Goal: Task Accomplishment & Management: Use online tool/utility

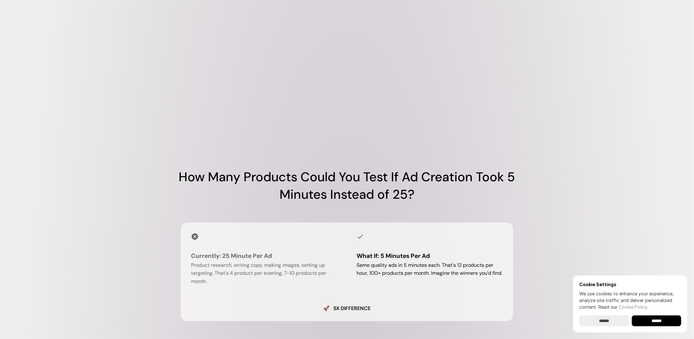
scroll to position [350, 0]
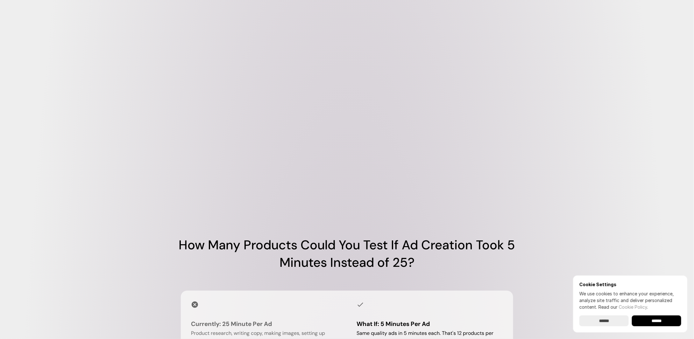
click at [355, 131] on video at bounding box center [347, 111] width 382 height 191
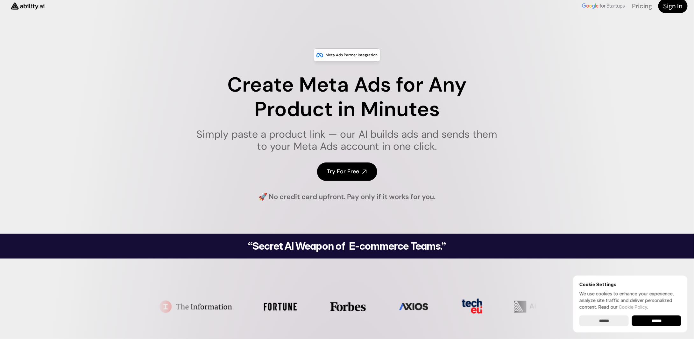
scroll to position [0, 0]
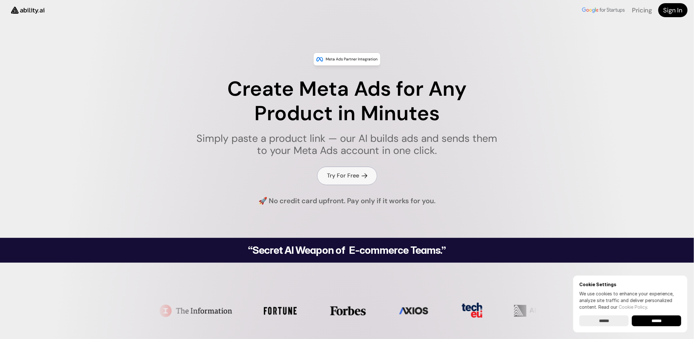
click at [331, 175] on h4 "Try For Free" at bounding box center [343, 176] width 32 height 8
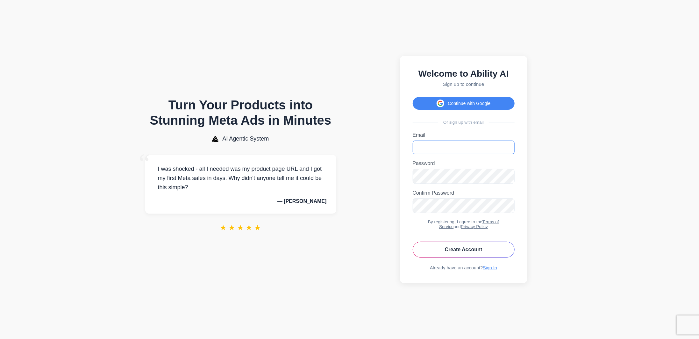
click at [457, 143] on input "Email" at bounding box center [464, 148] width 102 height 14
paste input "**********"
type input "**********"
click at [453, 253] on button "Create Account" at bounding box center [464, 250] width 102 height 16
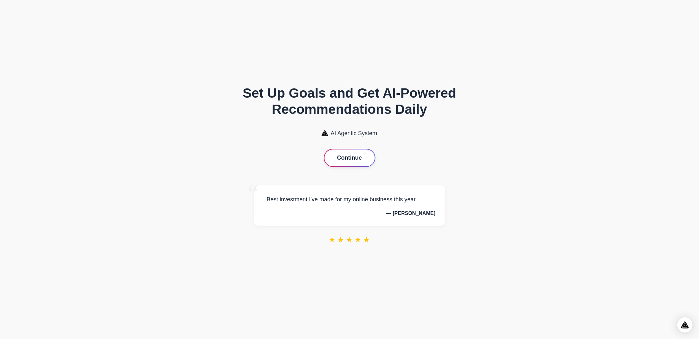
click at [348, 157] on button "Continue" at bounding box center [349, 158] width 50 height 17
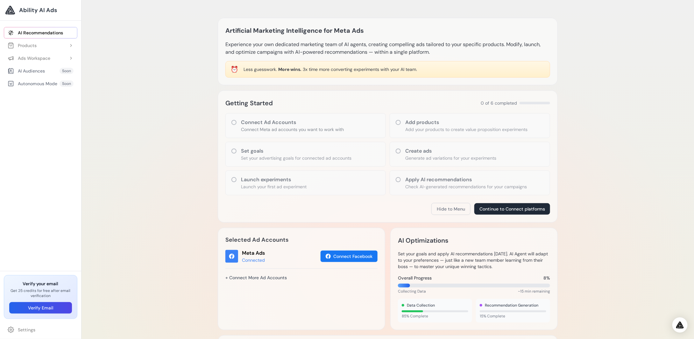
click at [35, 46] on div "Products" at bounding box center [22, 45] width 29 height 6
click at [43, 59] on link "Add Product" at bounding box center [43, 58] width 67 height 11
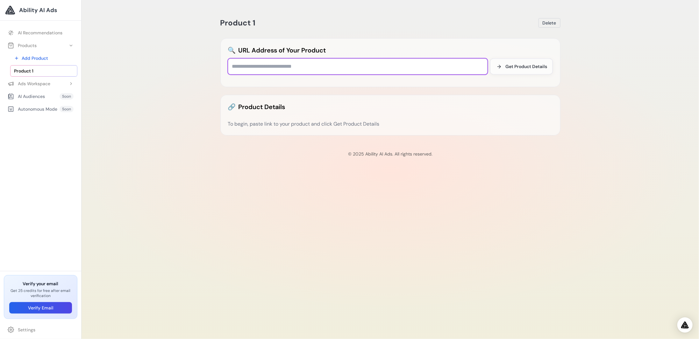
drag, startPoint x: 239, startPoint y: 64, endPoint x: 245, endPoint y: 64, distance: 5.4
click at [239, 64] on input "text" at bounding box center [358, 67] width 260 height 16
paste input "**********"
type input "**********"
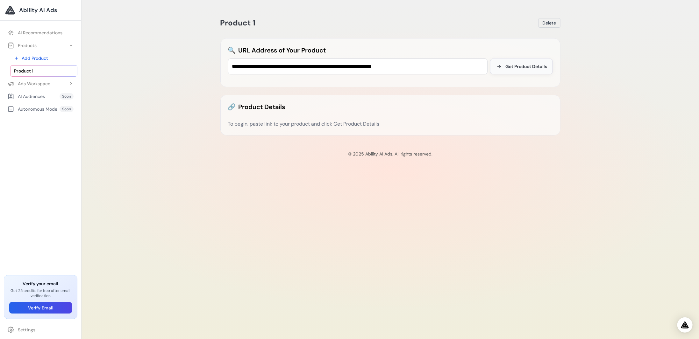
click at [515, 66] on span "Get Product Details" at bounding box center [527, 66] width 42 height 6
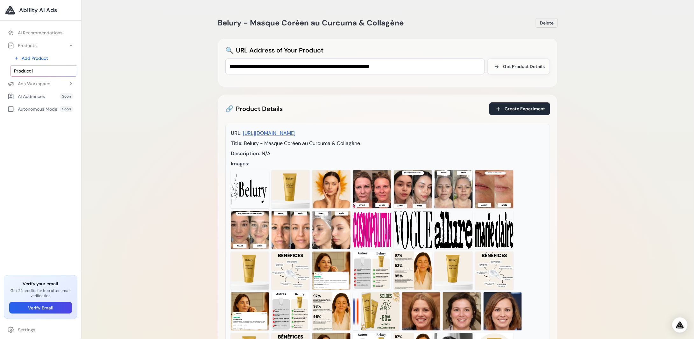
click at [297, 179] on img at bounding box center [291, 189] width 38 height 38
click at [516, 107] on span "Create Experiment" at bounding box center [525, 109] width 40 height 6
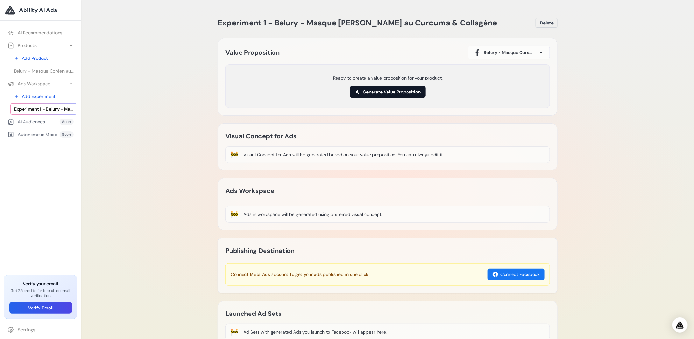
click at [379, 97] on button "Generate Value Proposition" at bounding box center [388, 91] width 76 height 11
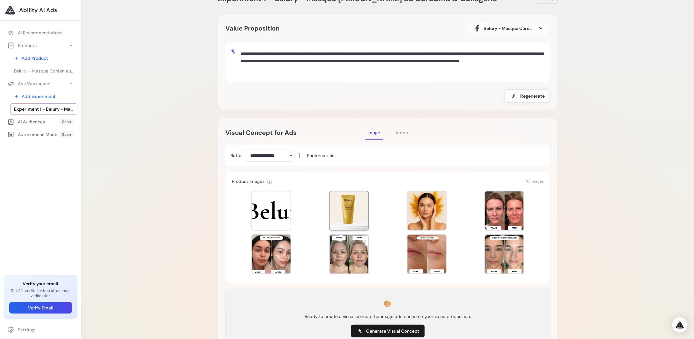
scroll to position [32, 0]
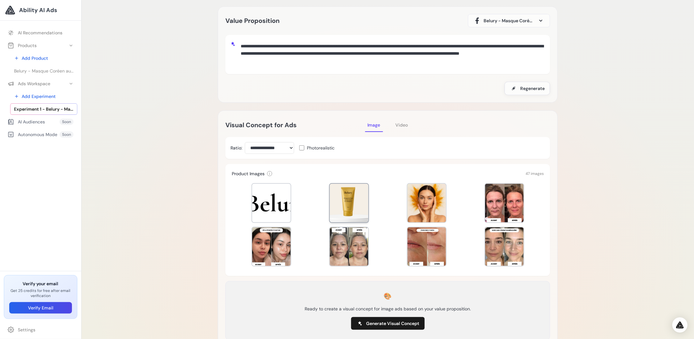
click at [352, 197] on div at bounding box center [349, 203] width 39 height 39
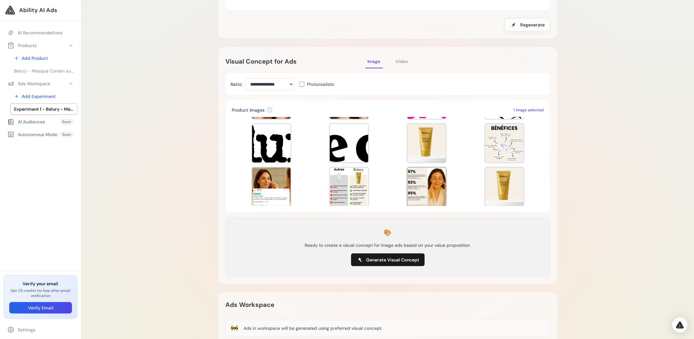
scroll to position [127, 0]
click at [434, 146] on div at bounding box center [427, 143] width 39 height 39
drag, startPoint x: 418, startPoint y: 174, endPoint x: 415, endPoint y: 176, distance: 4.1
click at [418, 174] on div at bounding box center [427, 186] width 39 height 39
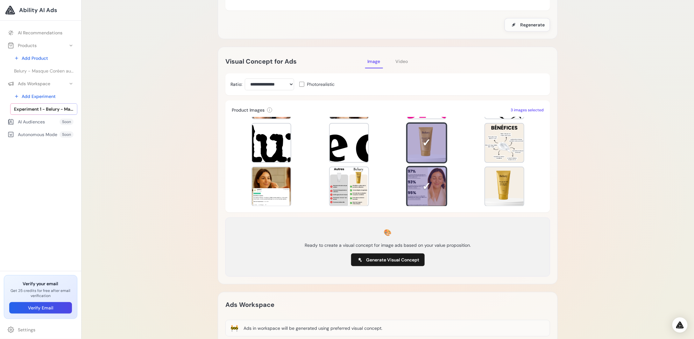
click at [321, 178] on div at bounding box center [388, 161] width 312 height 89
click at [269, 179] on div at bounding box center [271, 186] width 39 height 39
click at [347, 181] on div at bounding box center [349, 186] width 39 height 39
click at [423, 147] on div at bounding box center [427, 143] width 40 height 40
click at [366, 181] on div at bounding box center [349, 186] width 39 height 39
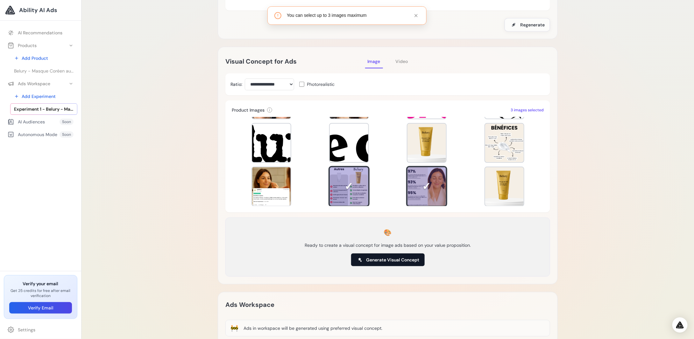
click at [387, 256] on button "Generate Visual Concept" at bounding box center [388, 260] width 74 height 13
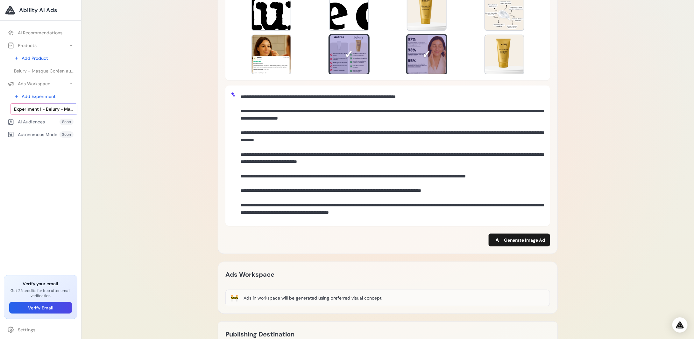
scroll to position [255, 0]
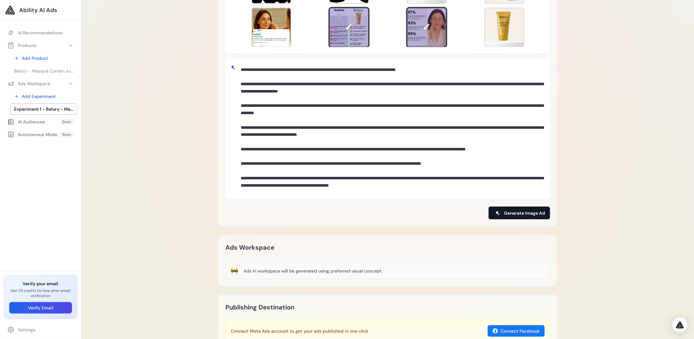
click at [516, 212] on span "Generate Image Ad" at bounding box center [524, 213] width 41 height 6
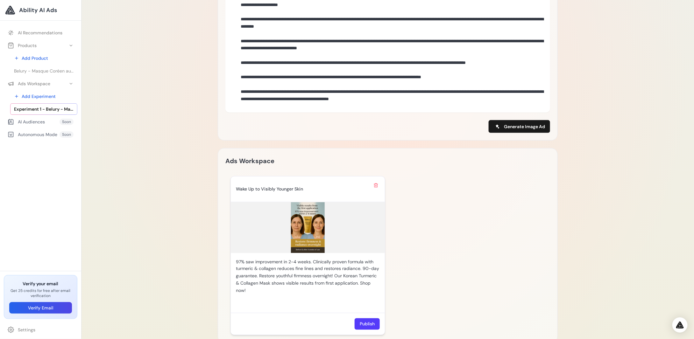
scroll to position [350, 0]
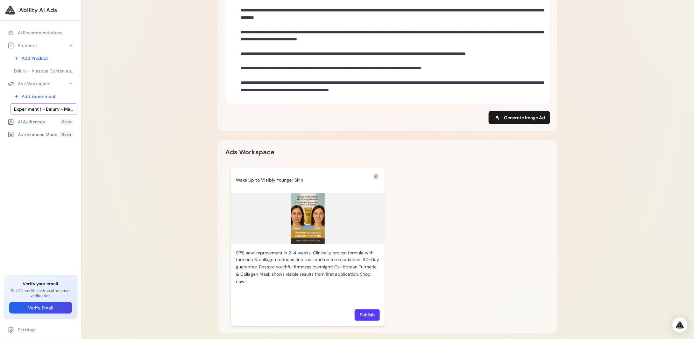
click at [303, 217] on img at bounding box center [308, 219] width 154 height 51
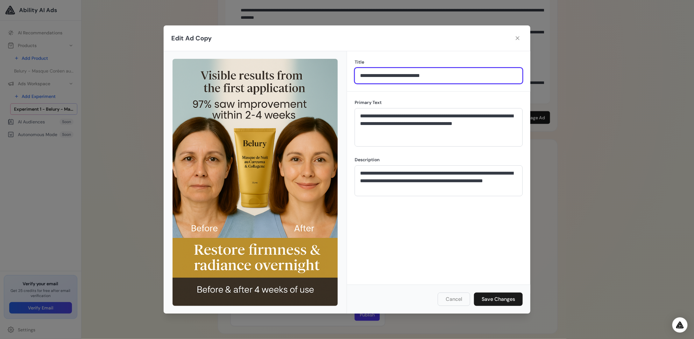
click at [410, 81] on input "**********" at bounding box center [439, 76] width 168 height 16
click at [585, 209] on div "**********" at bounding box center [347, 169] width 694 height 339
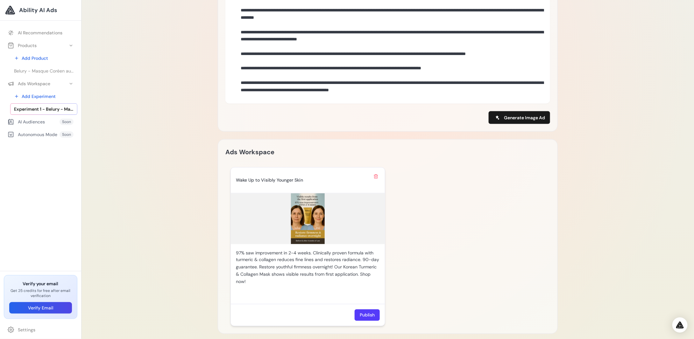
click at [311, 227] on img at bounding box center [308, 219] width 154 height 51
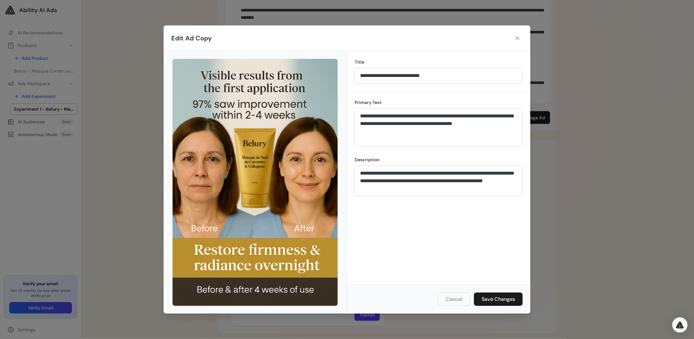
click at [605, 190] on div "**********" at bounding box center [347, 169] width 694 height 339
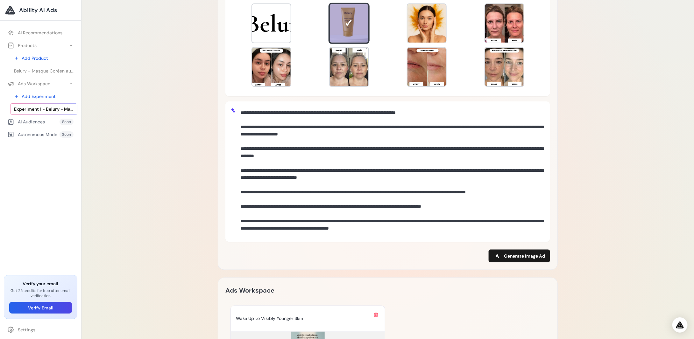
scroll to position [213, 0]
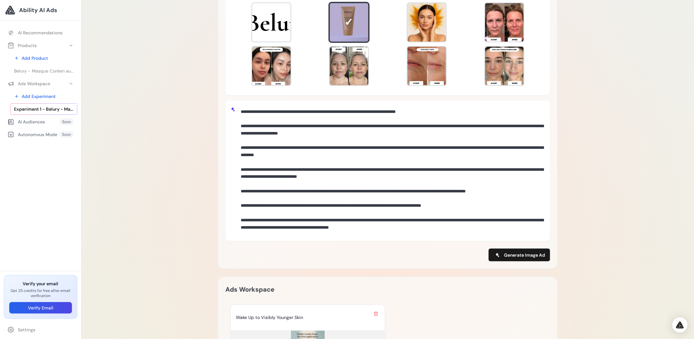
drag, startPoint x: 336, startPoint y: 157, endPoint x: 269, endPoint y: 153, distance: 66.7
click at [270, 154] on textarea at bounding box center [391, 170] width 307 height 129
click at [267, 150] on textarea at bounding box center [391, 170] width 307 height 129
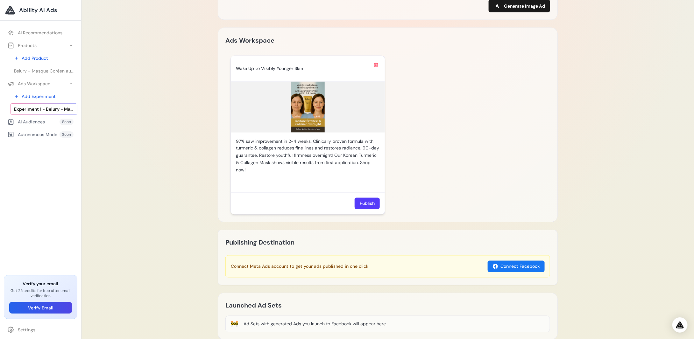
scroll to position [499, 0]
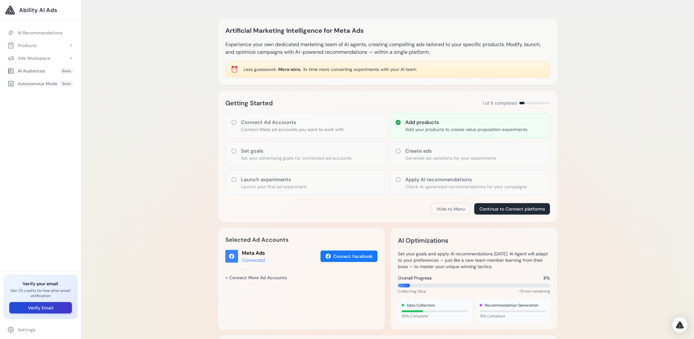
click at [33, 306] on button "Verify Email" at bounding box center [40, 307] width 63 height 11
